Goal: Task Accomplishment & Management: Complete application form

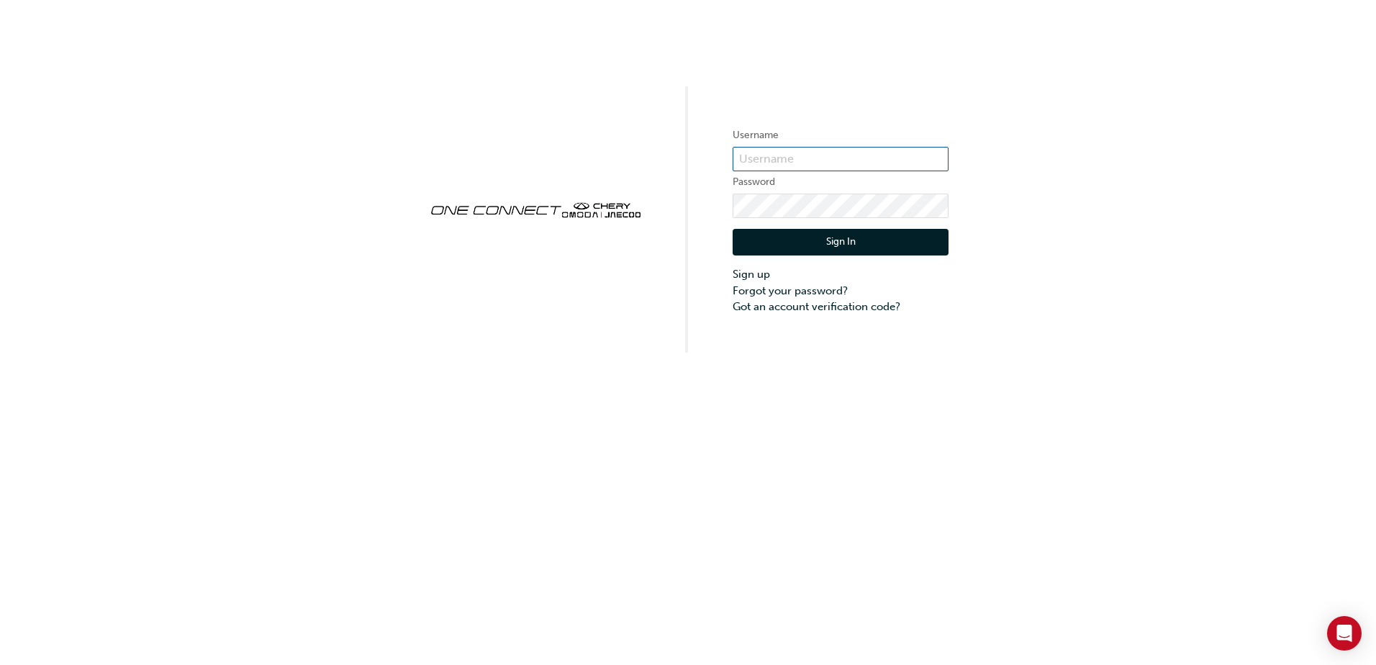
click at [830, 153] on input "text" at bounding box center [841, 159] width 216 height 24
paste input "[PERSON_NAME][EMAIL_ADDRESS][PERSON_NAME][DOMAIN_NAME]"
type input "[PERSON_NAME][EMAIL_ADDRESS][PERSON_NAME][DOMAIN_NAME]"
click at [848, 239] on button "Sign In" at bounding box center [841, 242] width 216 height 27
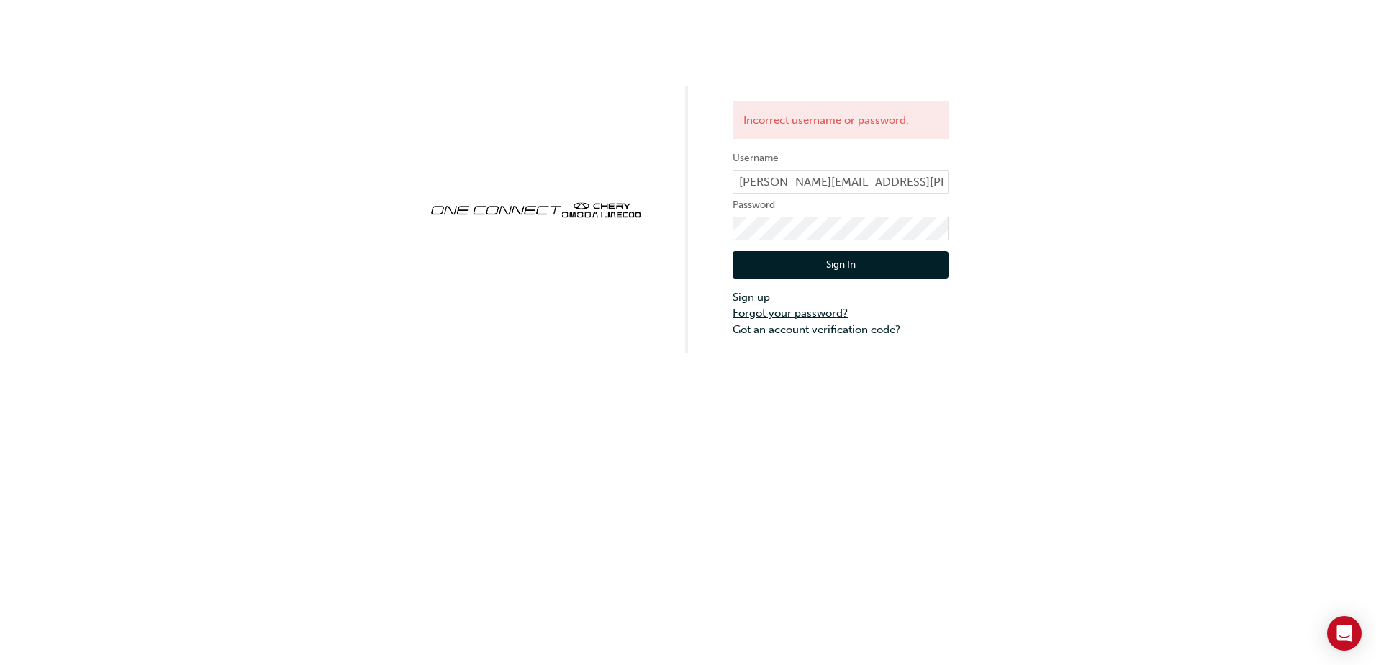
click at [785, 310] on link "Forgot your password?" at bounding box center [841, 313] width 216 height 17
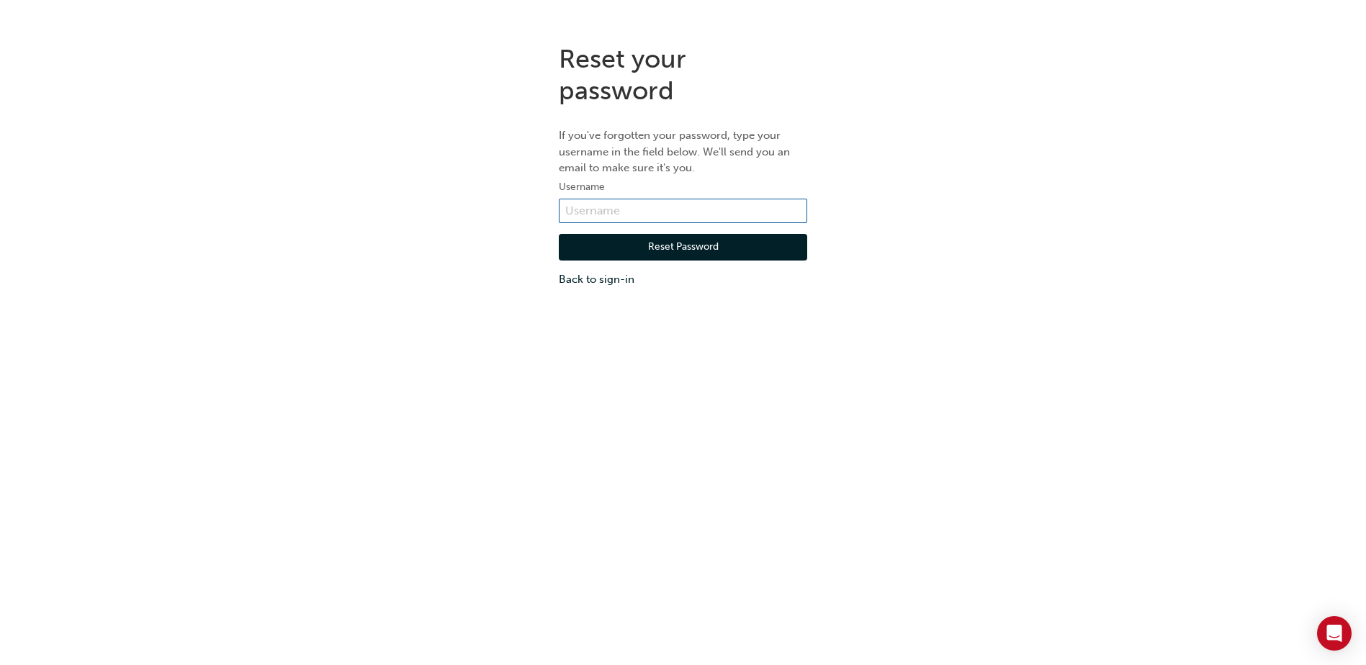
click at [669, 211] on input "text" at bounding box center [683, 211] width 248 height 24
paste input "[PERSON_NAME][EMAIL_ADDRESS][PERSON_NAME][DOMAIN_NAME]"
type input "[PERSON_NAME][EMAIL_ADDRESS][PERSON_NAME][DOMAIN_NAME]"
click at [695, 255] on button "Reset Password" at bounding box center [683, 247] width 248 height 27
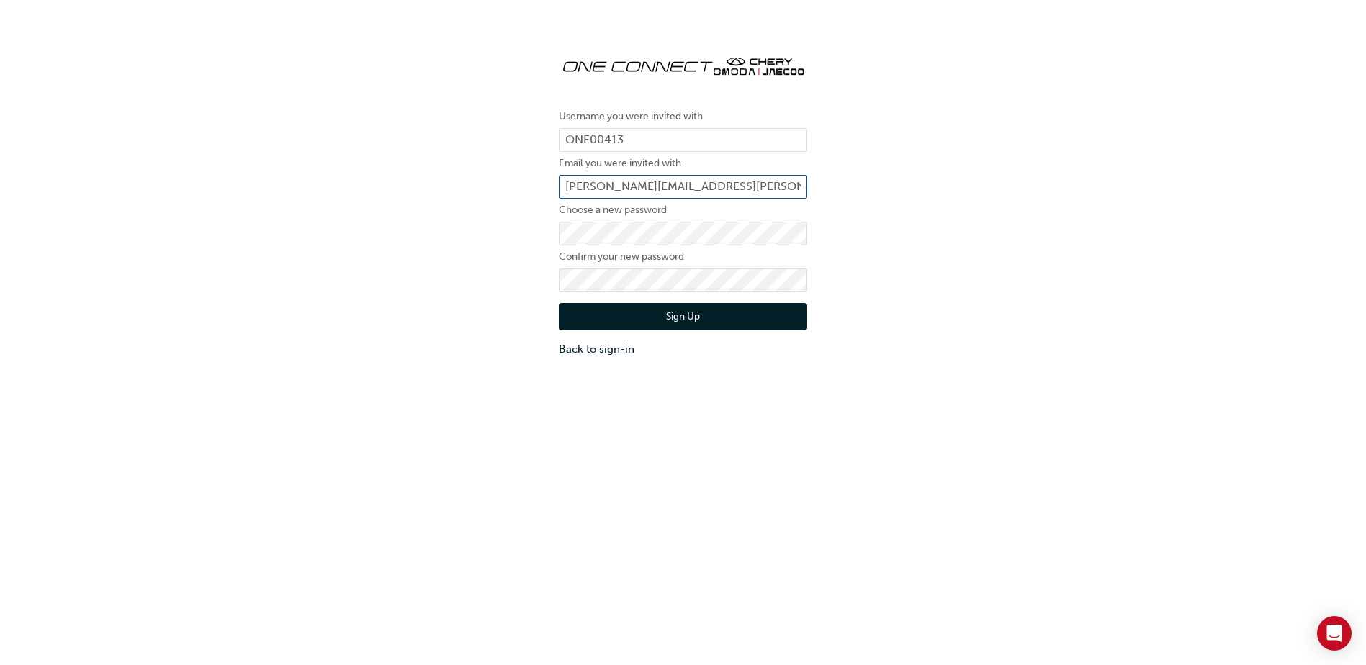
click at [749, 182] on input "[PERSON_NAME][EMAIL_ADDRESS][PERSON_NAME][DOMAIN_NAME]" at bounding box center [683, 187] width 248 height 24
drag, startPoint x: 751, startPoint y: 184, endPoint x: 554, endPoint y: 185, distance: 197.2
click at [554, 185] on div "Username you were invited with ONE00413 Email you were invited with [PERSON_NAM…" at bounding box center [683, 199] width 270 height 335
click at [695, 312] on button "Sign Up" at bounding box center [683, 316] width 248 height 27
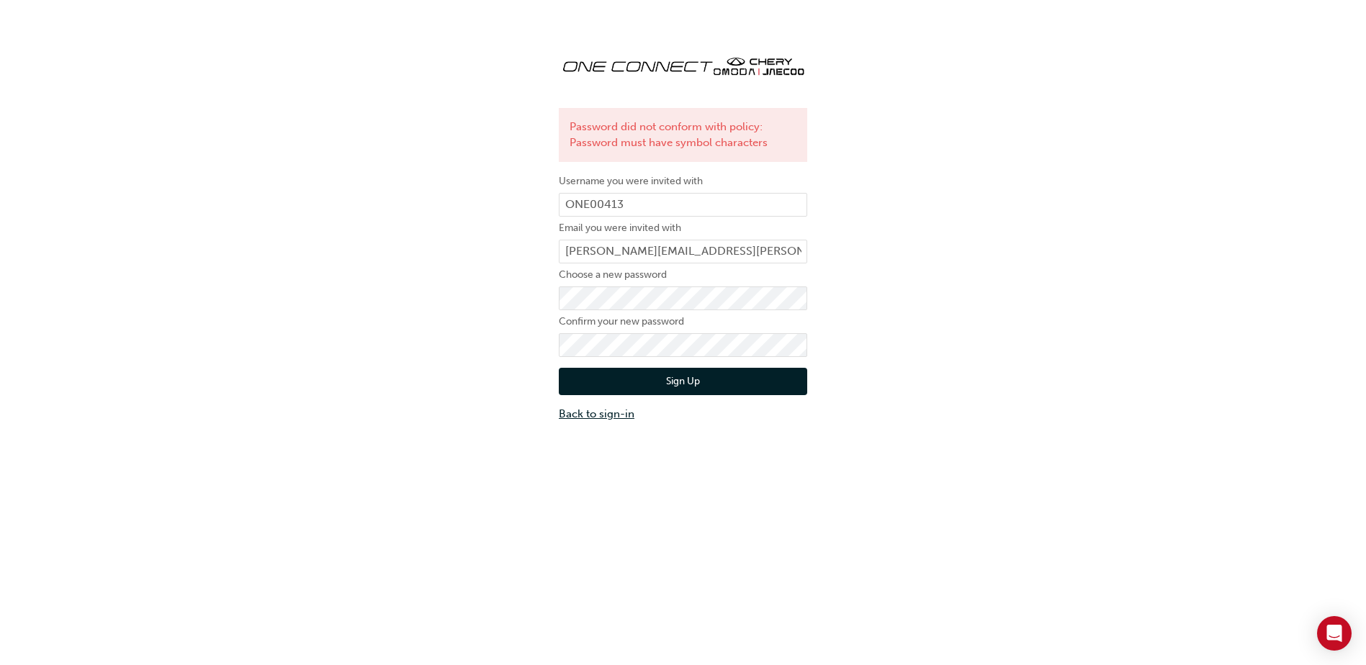
click at [585, 415] on link "Back to sign-in" at bounding box center [683, 414] width 248 height 17
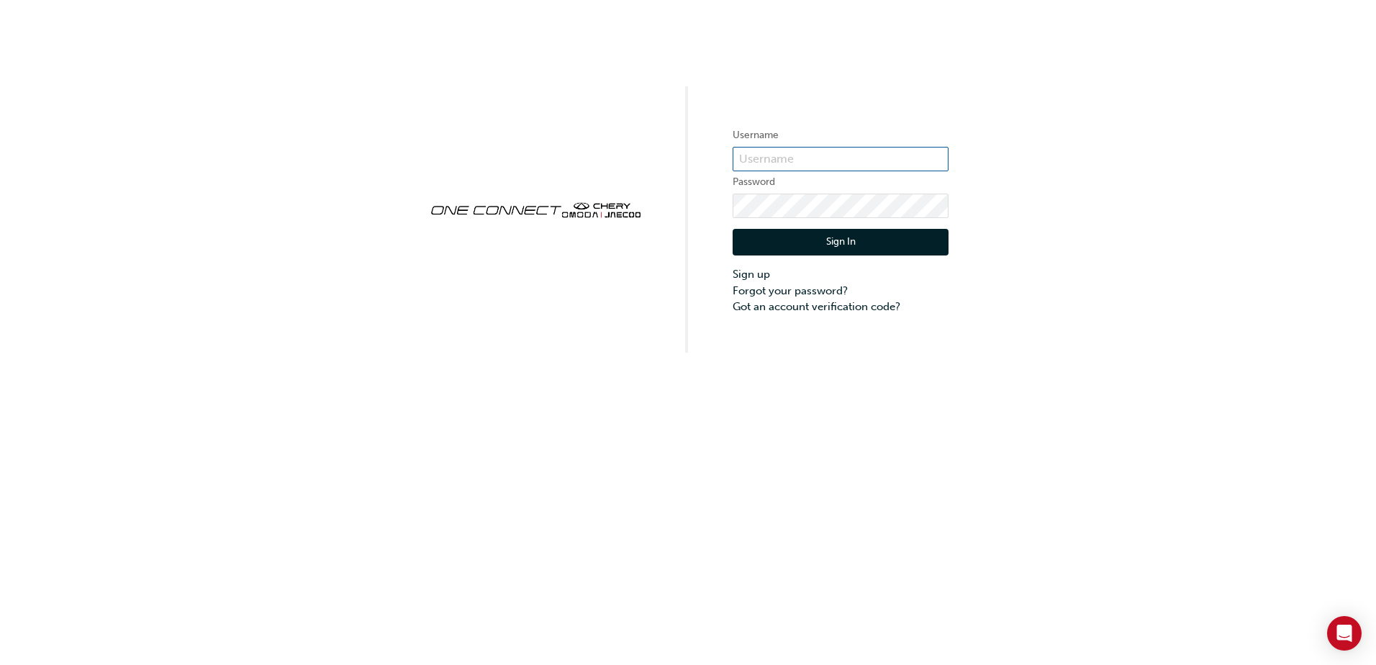
click at [775, 154] on input "text" at bounding box center [841, 159] width 216 height 24
type input "[PERSON_NAME][EMAIL_ADDRESS][PERSON_NAME][DOMAIN_NAME]"
click at [784, 238] on button "Sign In" at bounding box center [841, 242] width 216 height 27
